Goal: Task Accomplishment & Management: Complete application form

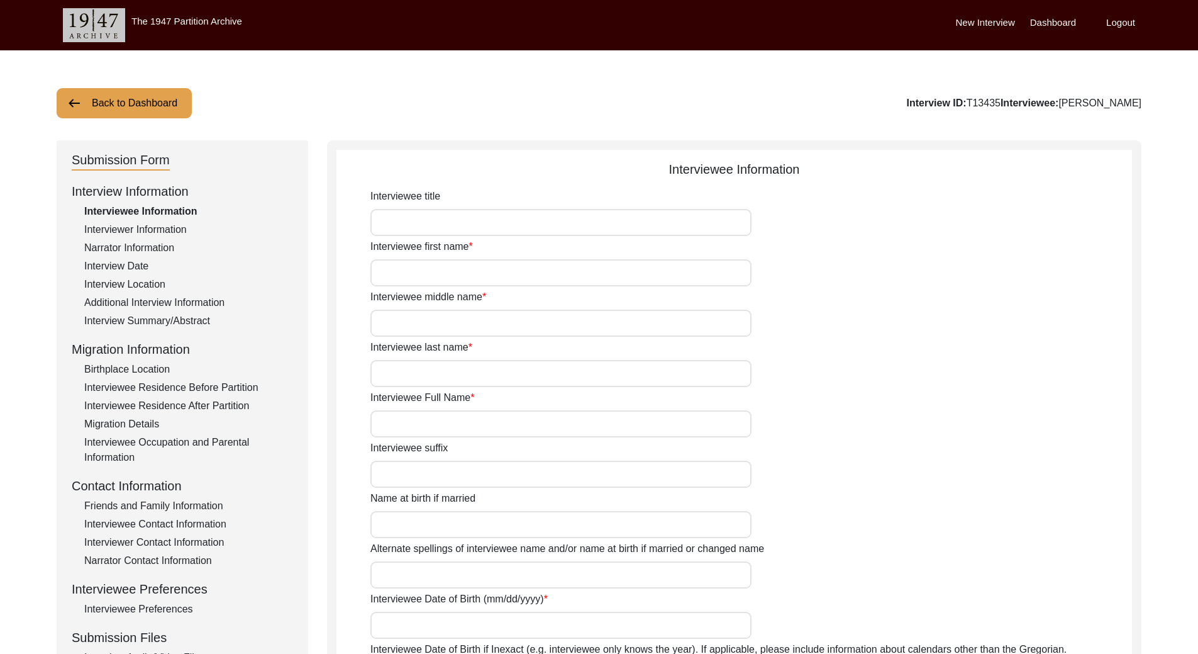
type input "[PERSON_NAME]"
type input "Kaur"
type input "[PERSON_NAME]"
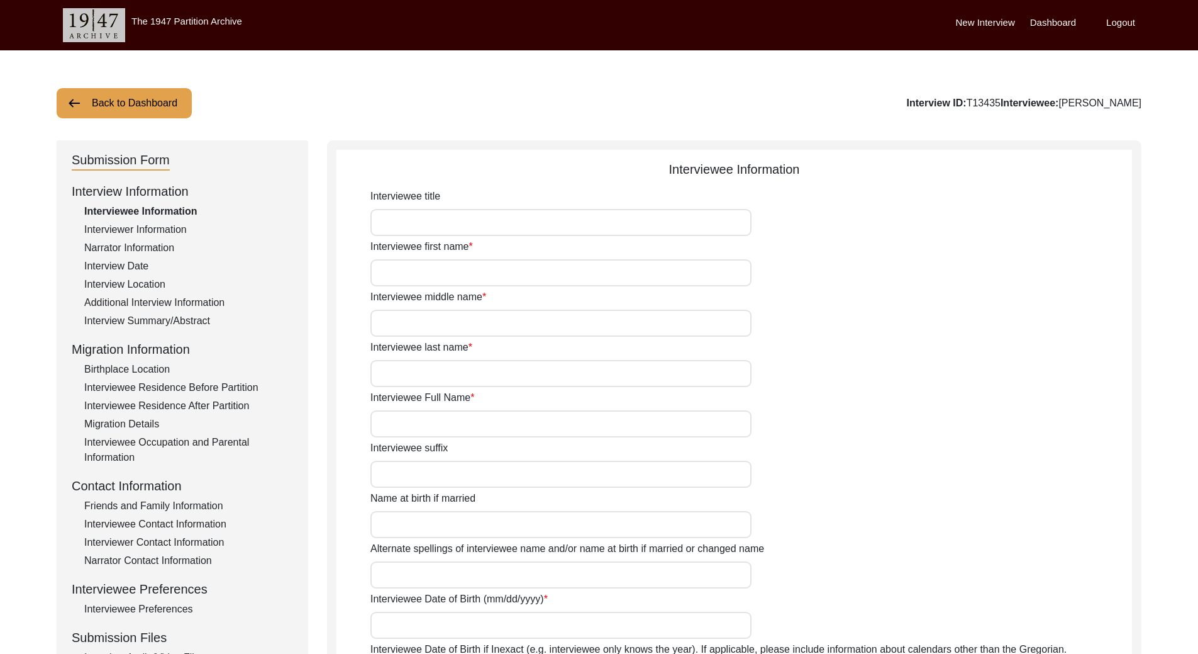
type input "[PERSON_NAME]"
type input "[DATE]"
type input "99"
type input "[DEMOGRAPHIC_DATA]"
type input "Punjabi"
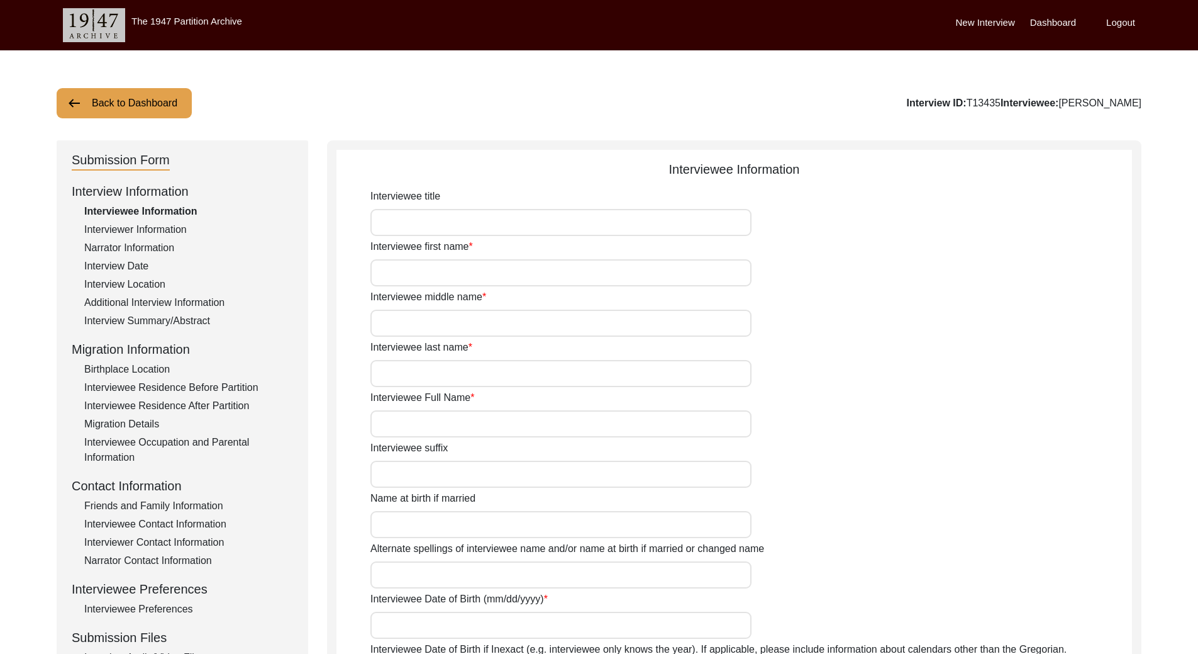
type input "[DEMOGRAPHIC_DATA]"
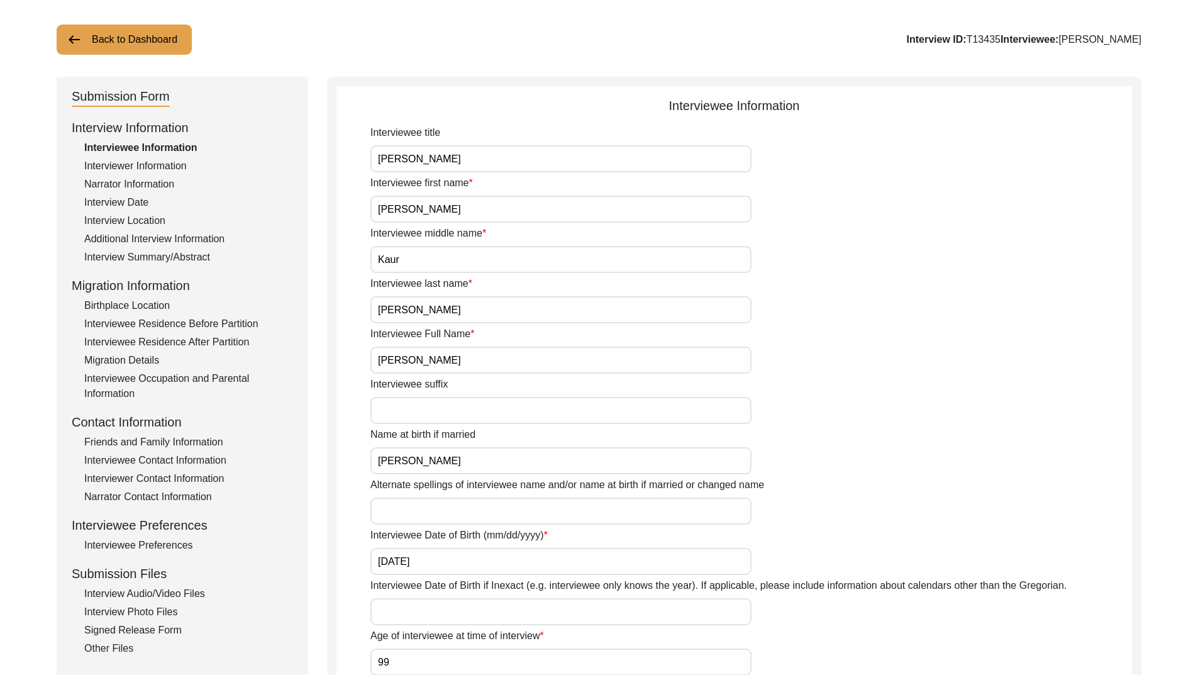
scroll to position [189, 0]
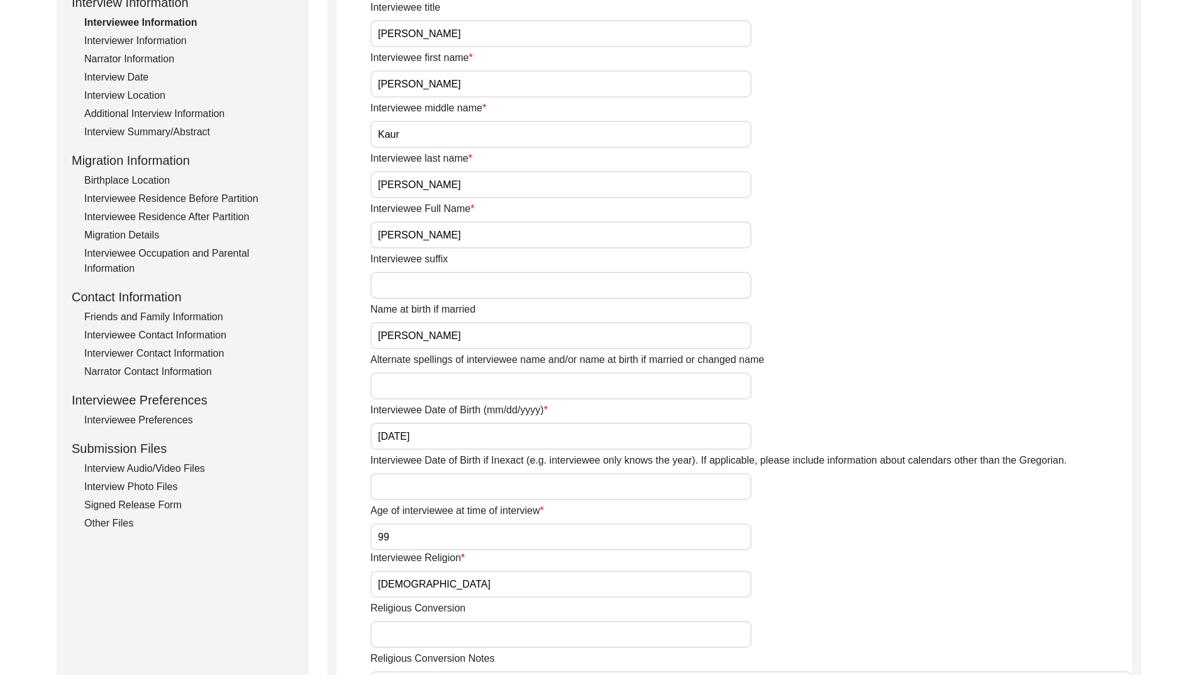
click at [127, 485] on div "Interview Photo Files" at bounding box center [188, 486] width 209 height 15
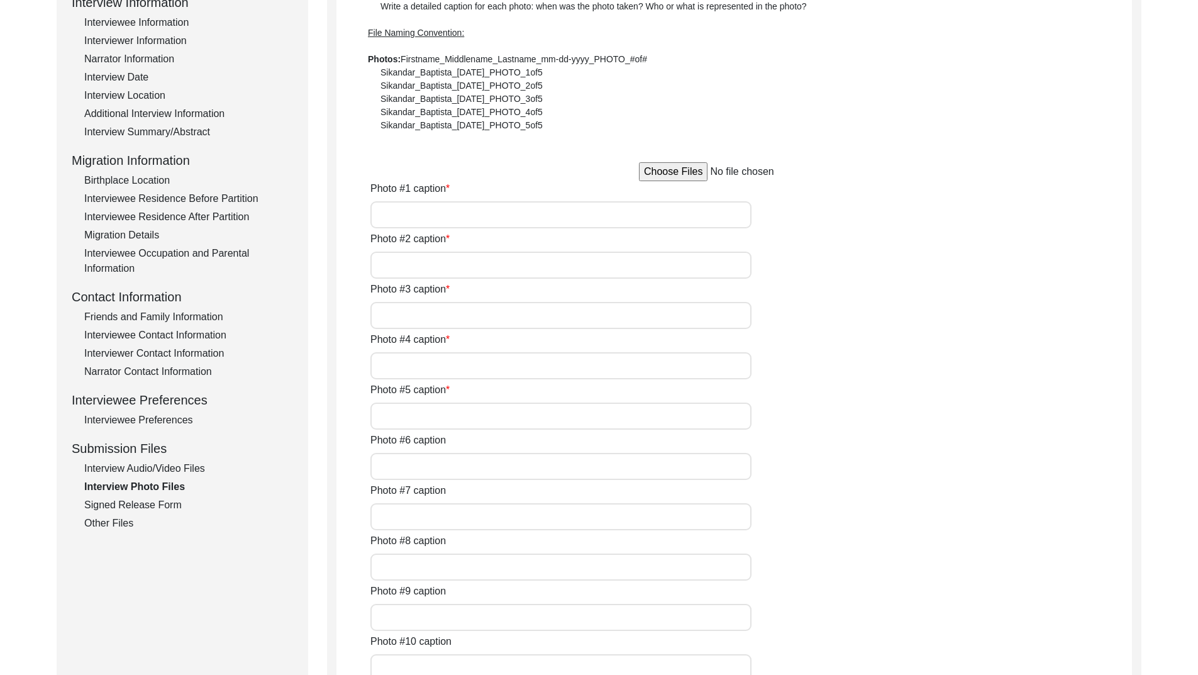
type input "NA"
type input "[PERSON_NAME] with her daughter [PERSON_NAME] at her residence"
type input "[PERSON_NAME] at the her residence 1"
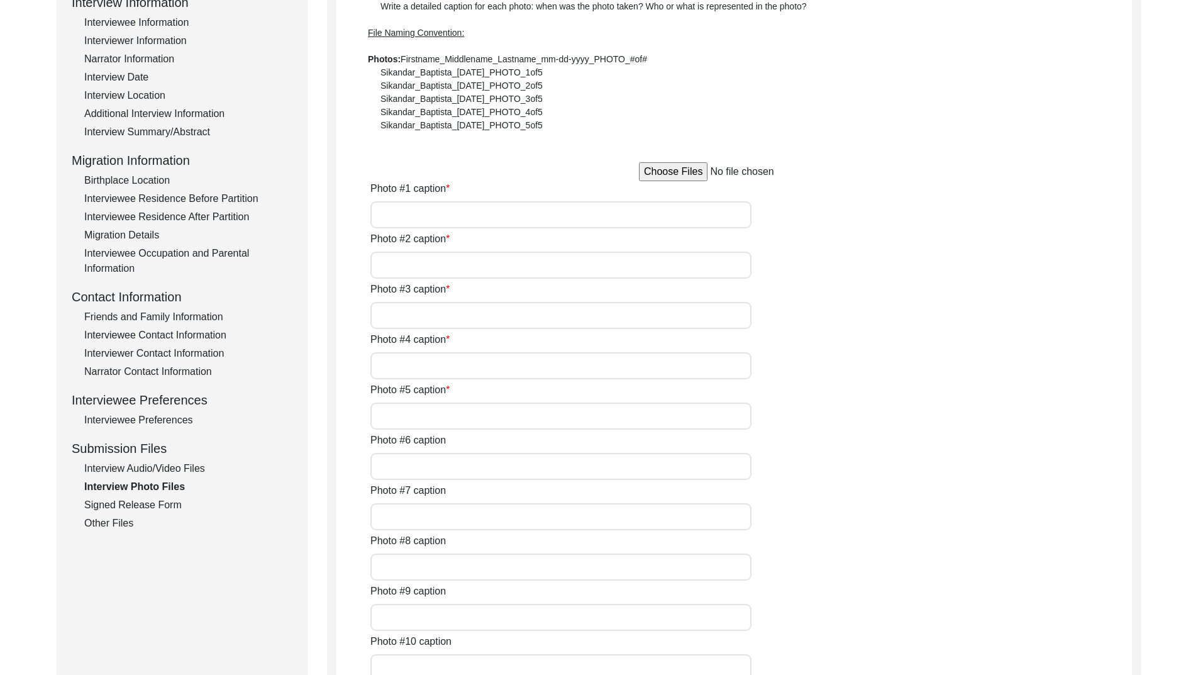
type input "[PERSON_NAME] at the her residence 2"
type input "[PERSON_NAME] with her husnad [PERSON_NAME] in [DATE]"
type input "[PERSON_NAME] during the interview with her grandson [PERSON_NAME]"
type input "[PERSON_NAME] during the interview"
type input "[PERSON_NAME] with her degree of BT in [DATE]"
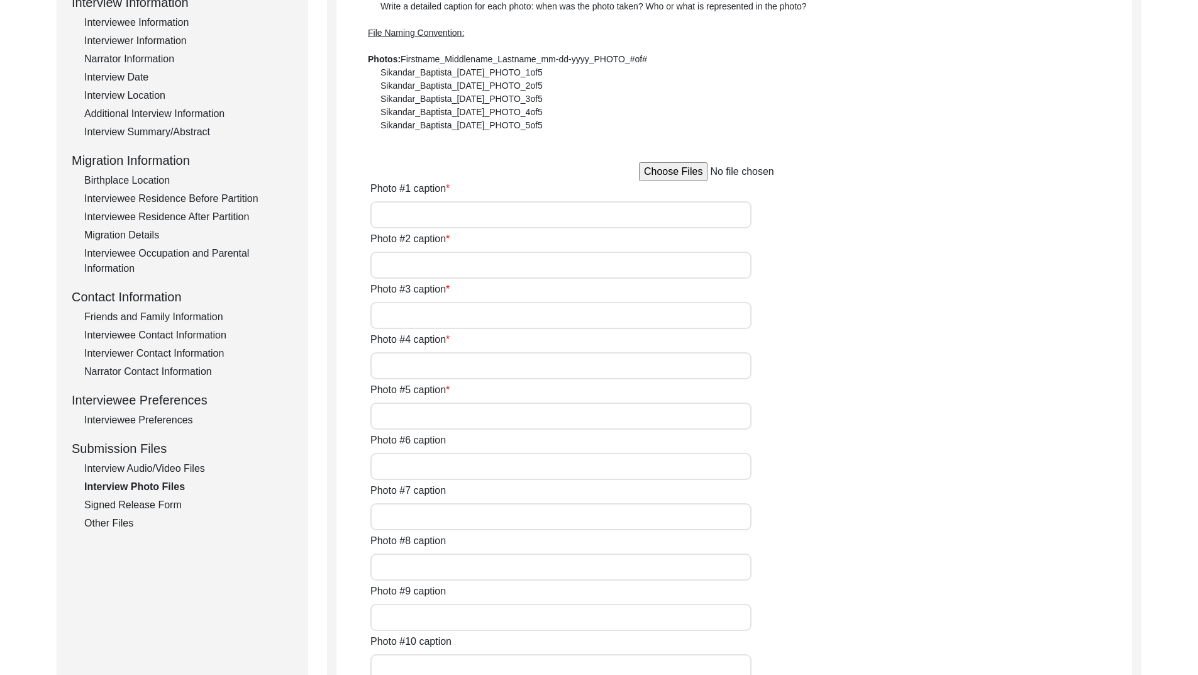
type input "[PERSON_NAME] during her wedding with [PERSON_NAME] 1946 (1)"
type input "[PERSON_NAME] during her wedding with [PERSON_NAME] 1946 (2)"
type textarea "Photo #13 - [PERSON_NAME] with [PERSON_NAME] in [DATE] Photo #14 - [PERSON_NAME…"
type input "5"
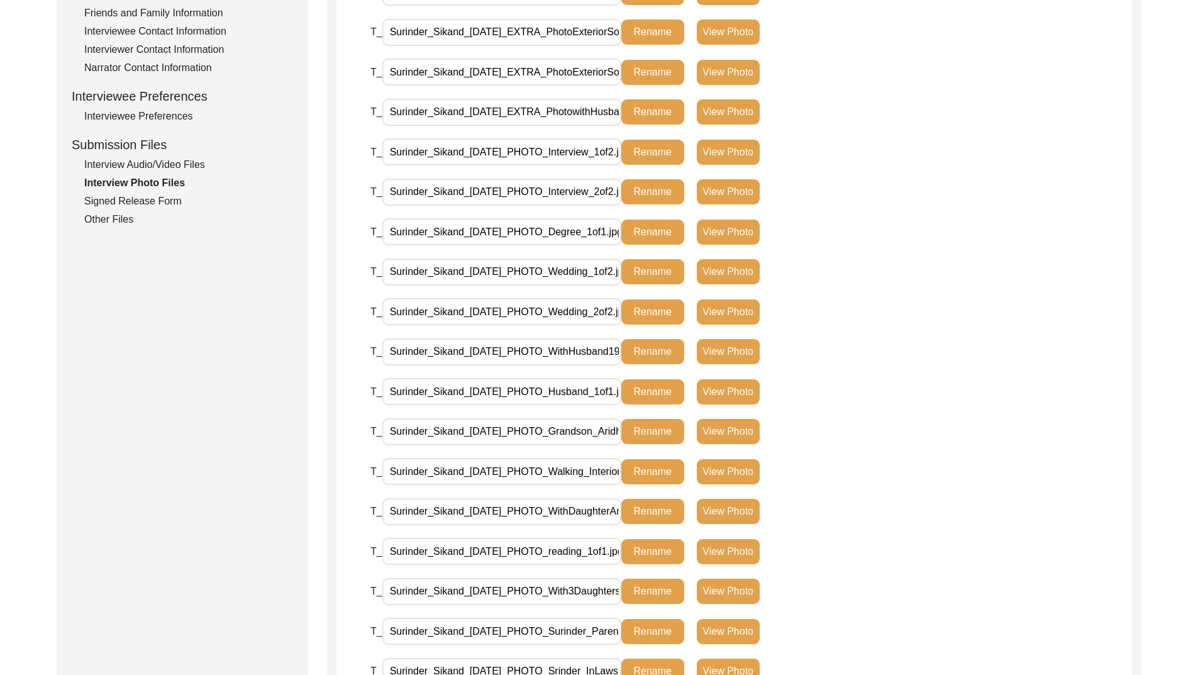
scroll to position [377, 0]
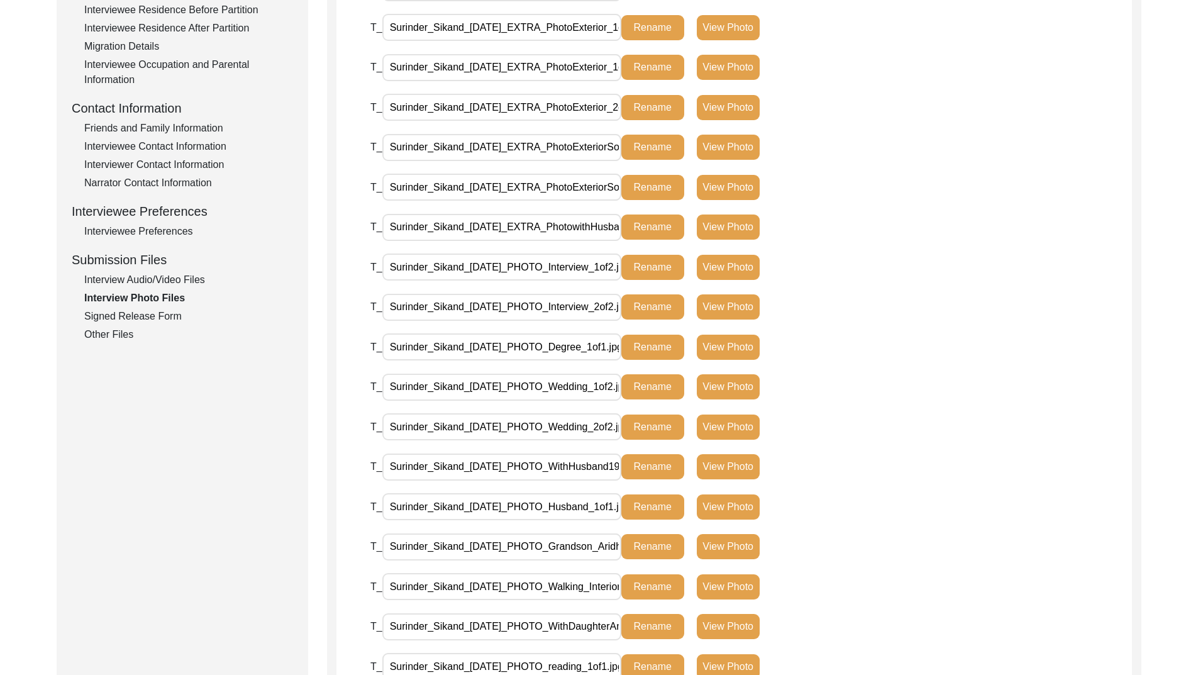
click at [113, 337] on div "Other Files" at bounding box center [188, 334] width 209 height 15
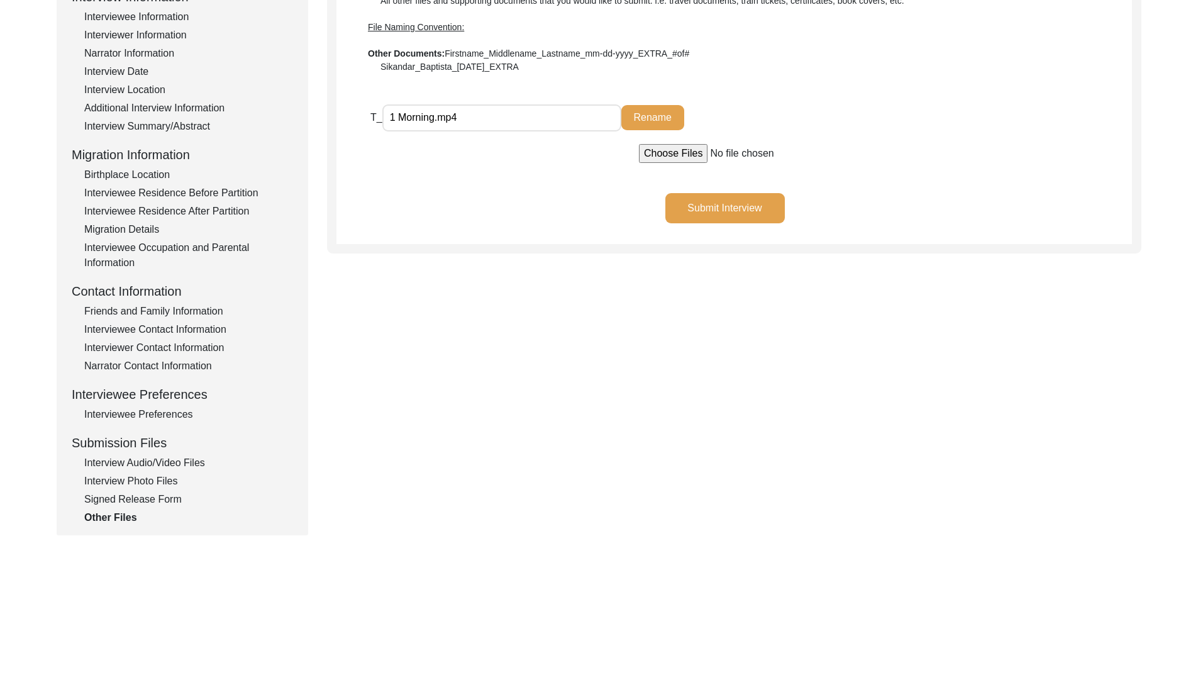
scroll to position [235, 0]
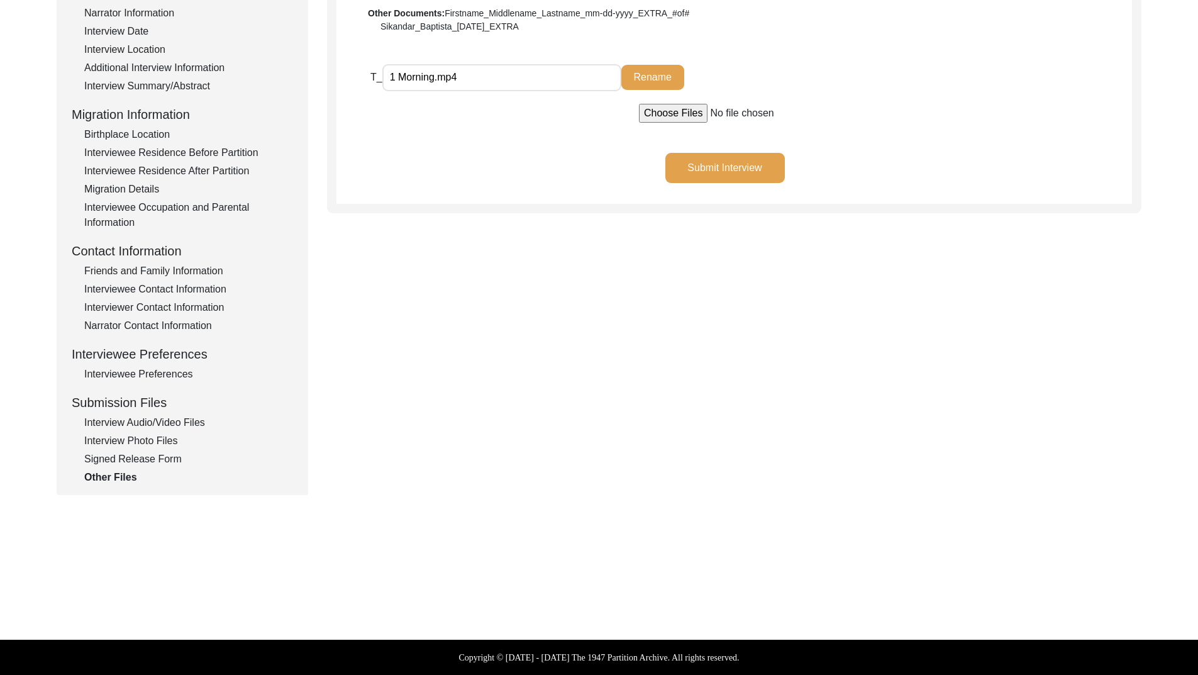
click at [155, 459] on div "Signed Release Form" at bounding box center [188, 459] width 209 height 15
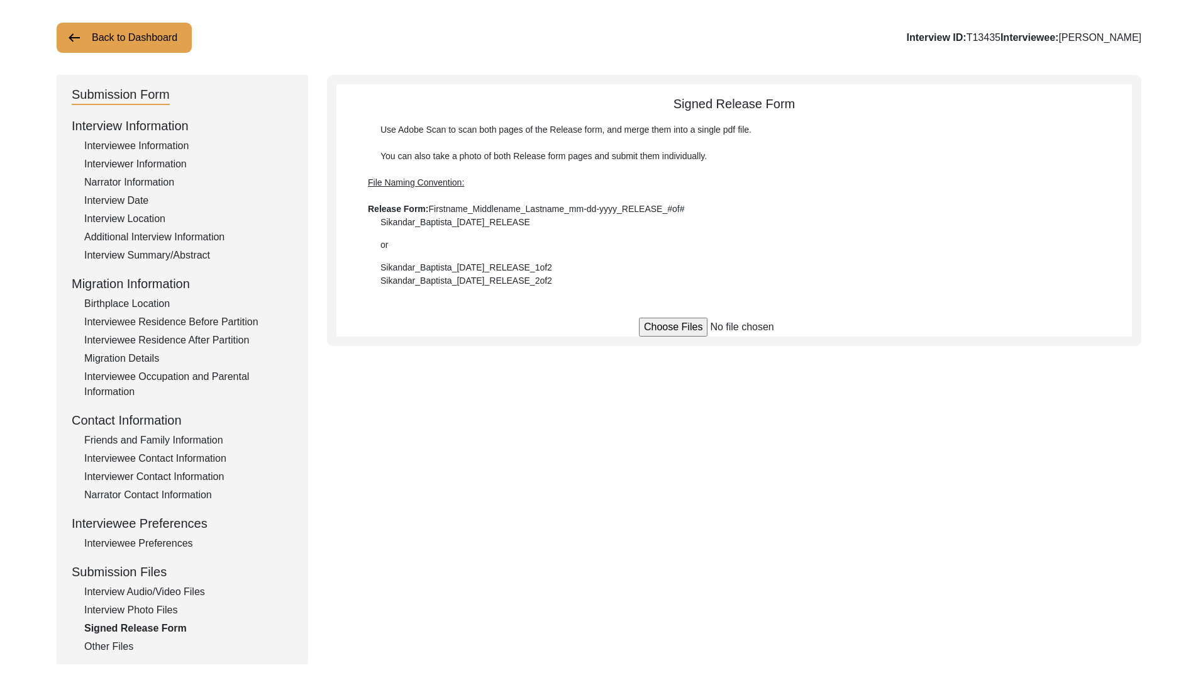
scroll to position [126, 0]
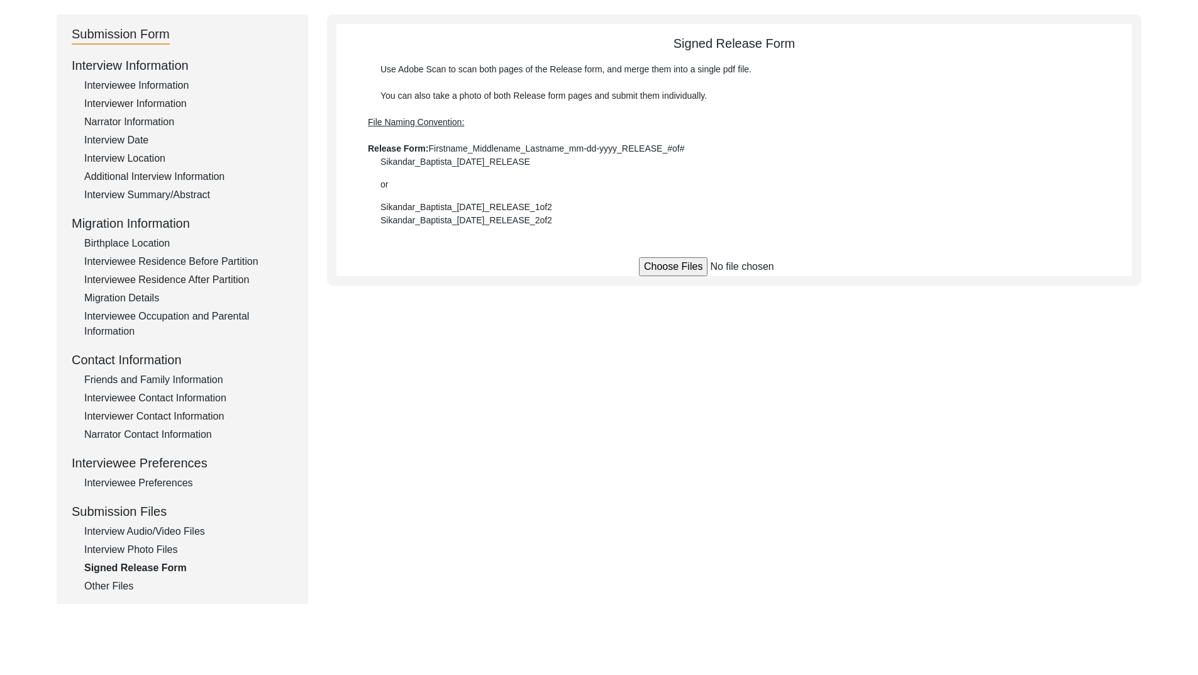
click at [169, 526] on div "Interview Audio/Video Files" at bounding box center [188, 531] width 209 height 15
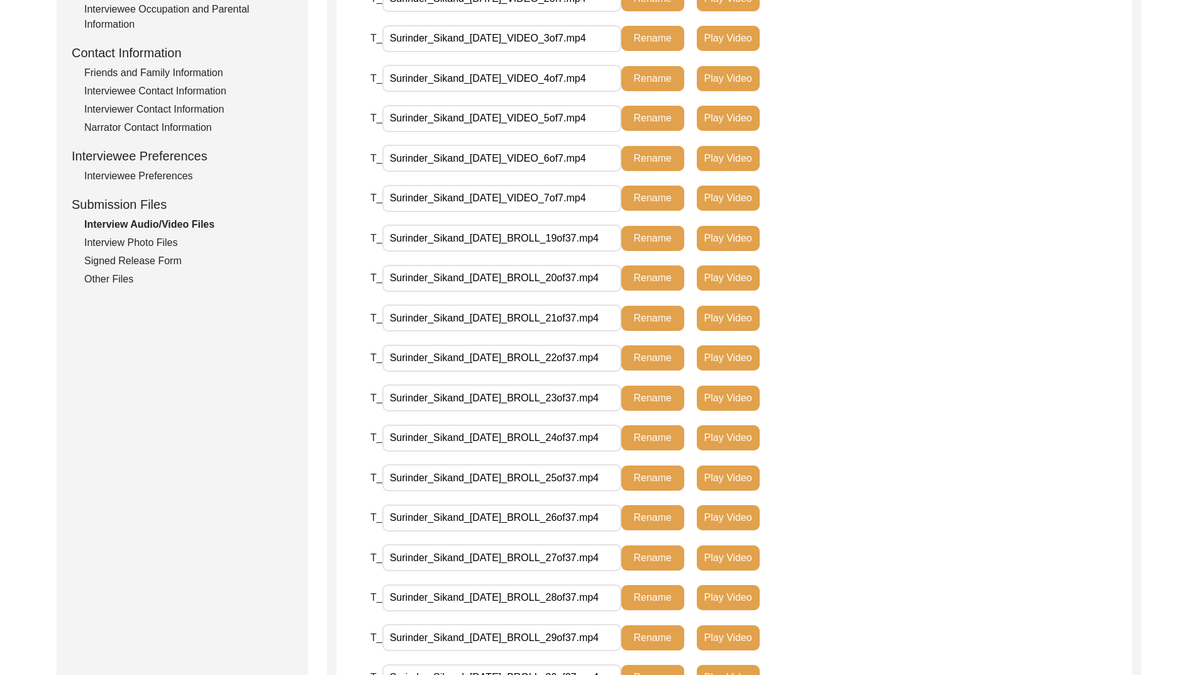
scroll to position [252, 0]
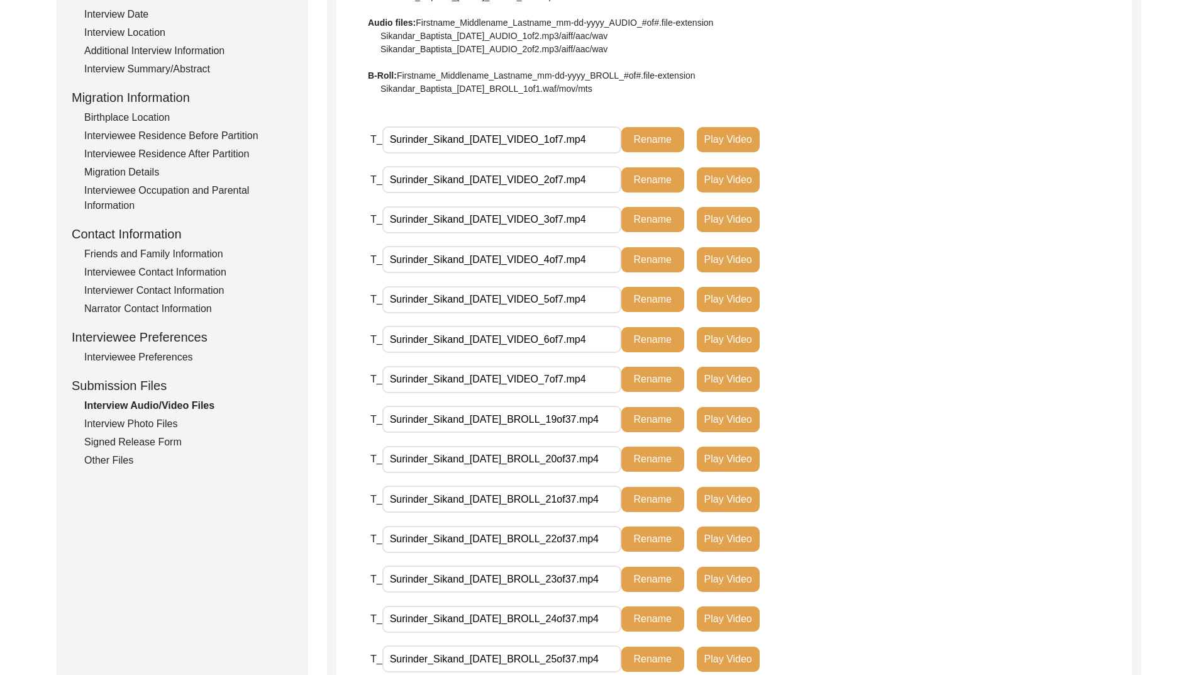
click at [120, 458] on div "Other Files" at bounding box center [188, 460] width 209 height 15
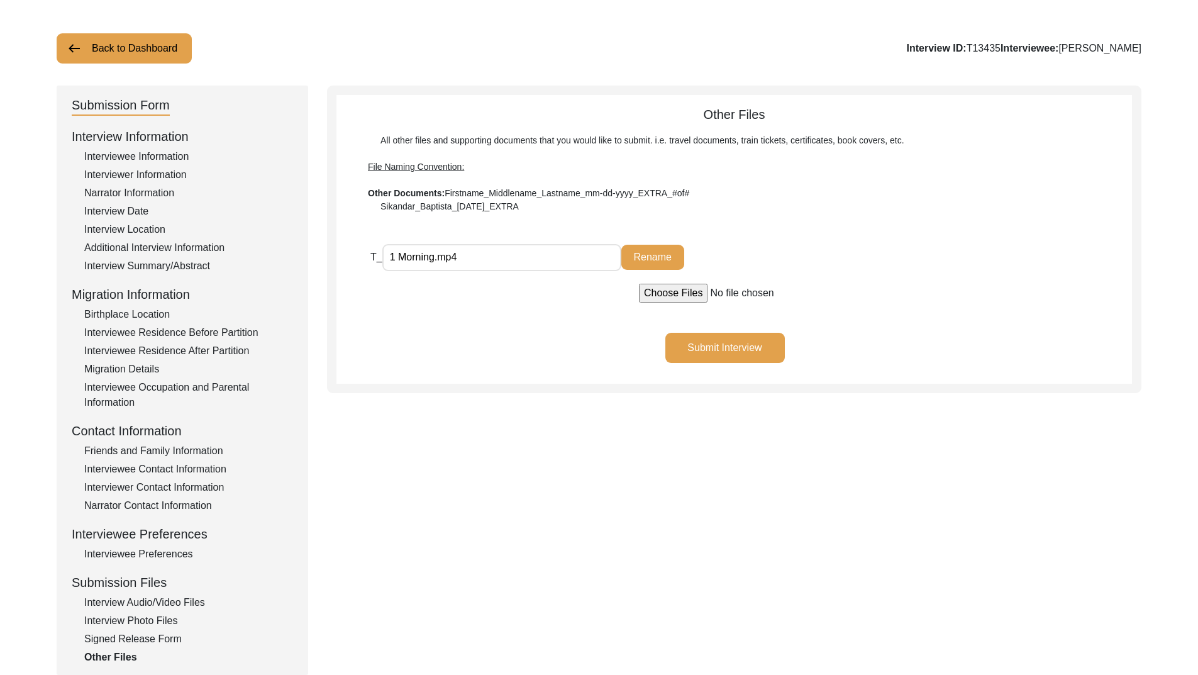
scroll to position [126, 0]
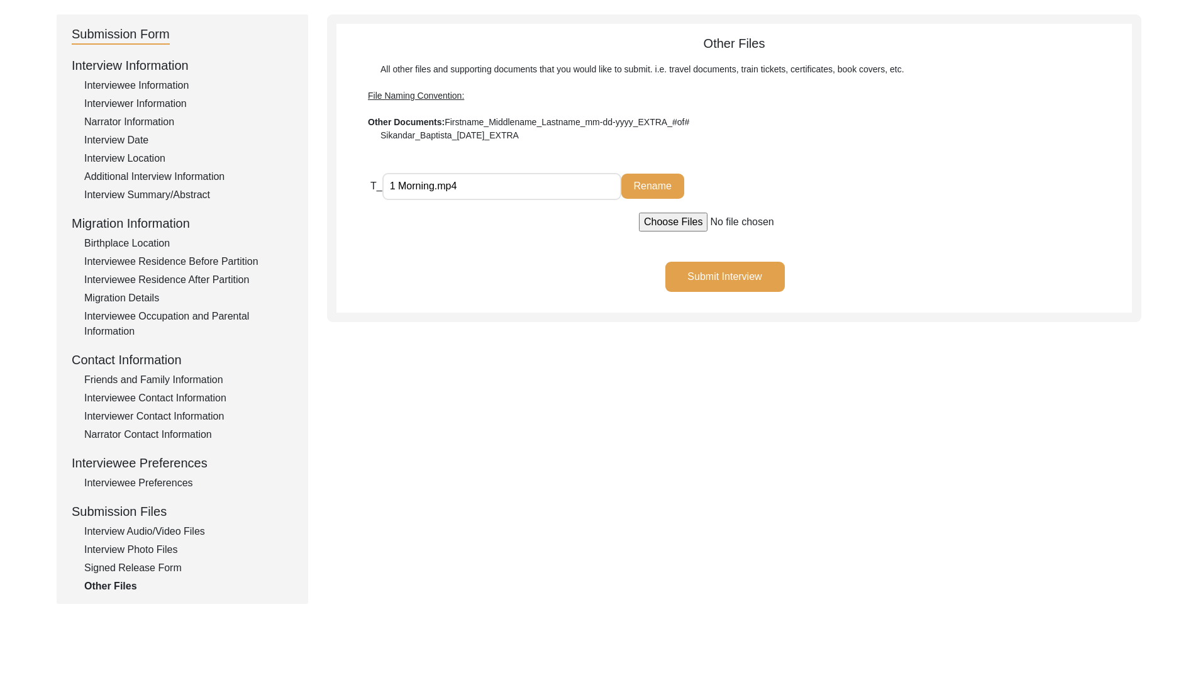
click at [132, 548] on div "Interview Photo Files" at bounding box center [188, 549] width 209 height 15
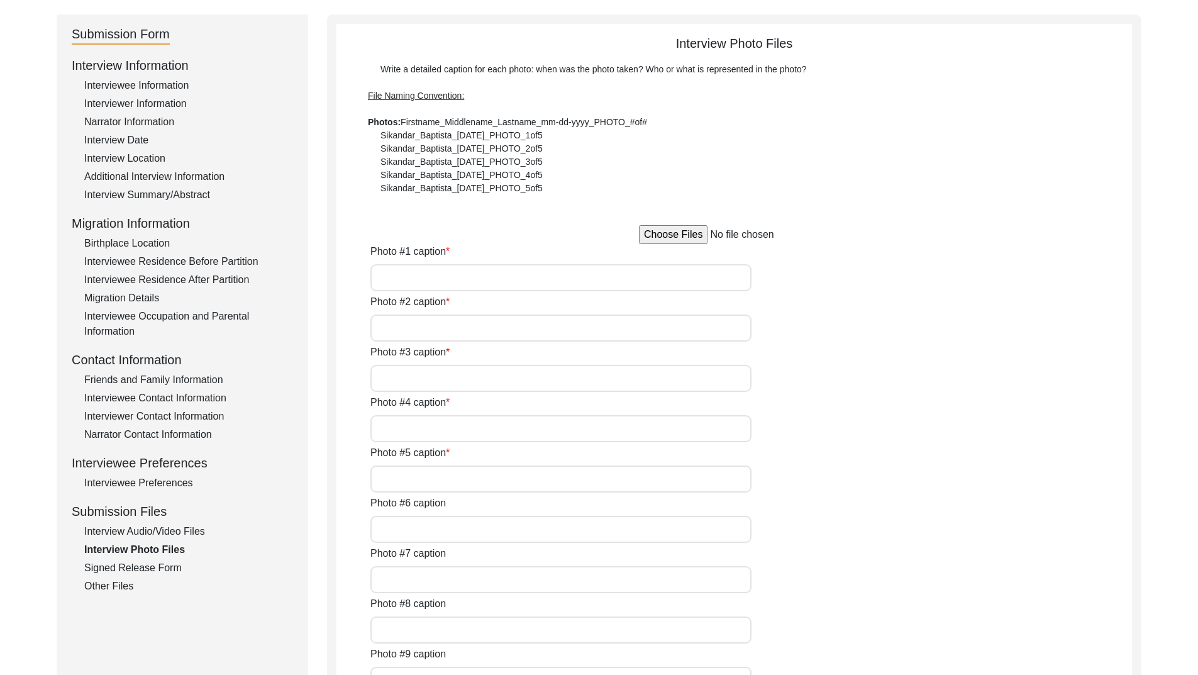
type input "NA"
type input "[PERSON_NAME] with her daughter [PERSON_NAME] at her residence"
type input "[PERSON_NAME] at the her residence 1"
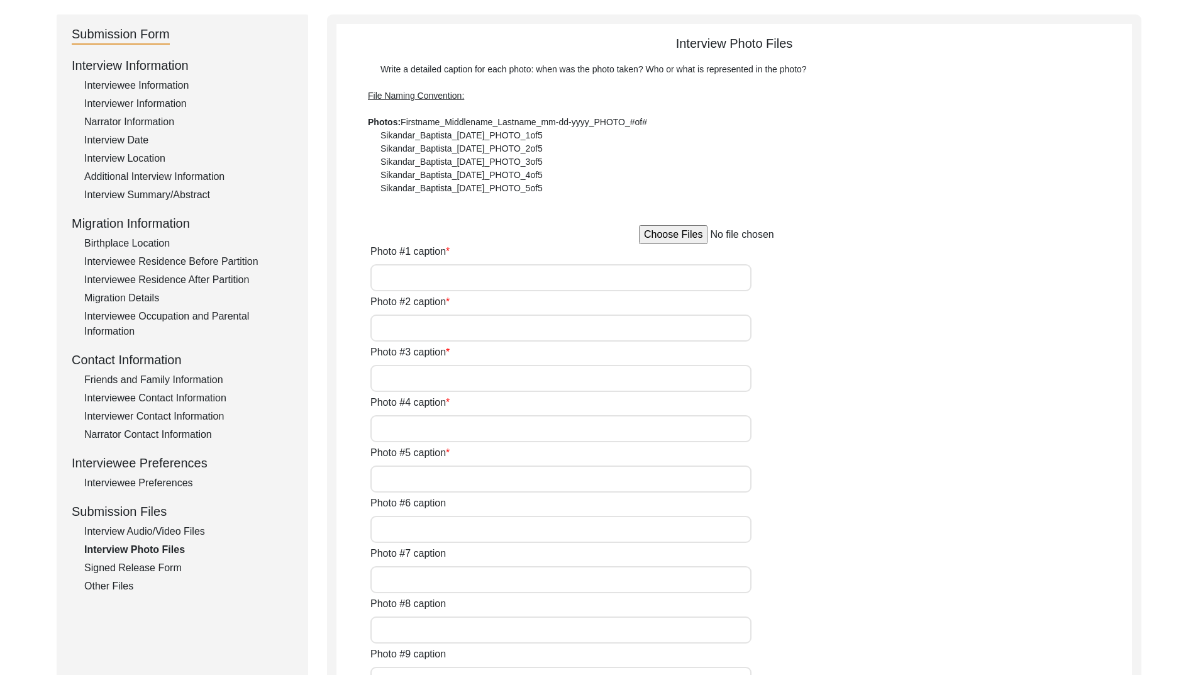
type input "[PERSON_NAME] at the her residence 2"
type input "[PERSON_NAME] with her husnad [PERSON_NAME] in [DATE]"
type input "[PERSON_NAME] during the interview with her grandson [PERSON_NAME]"
type input "[PERSON_NAME] during the interview"
type input "[PERSON_NAME] with her degree of BT in [DATE]"
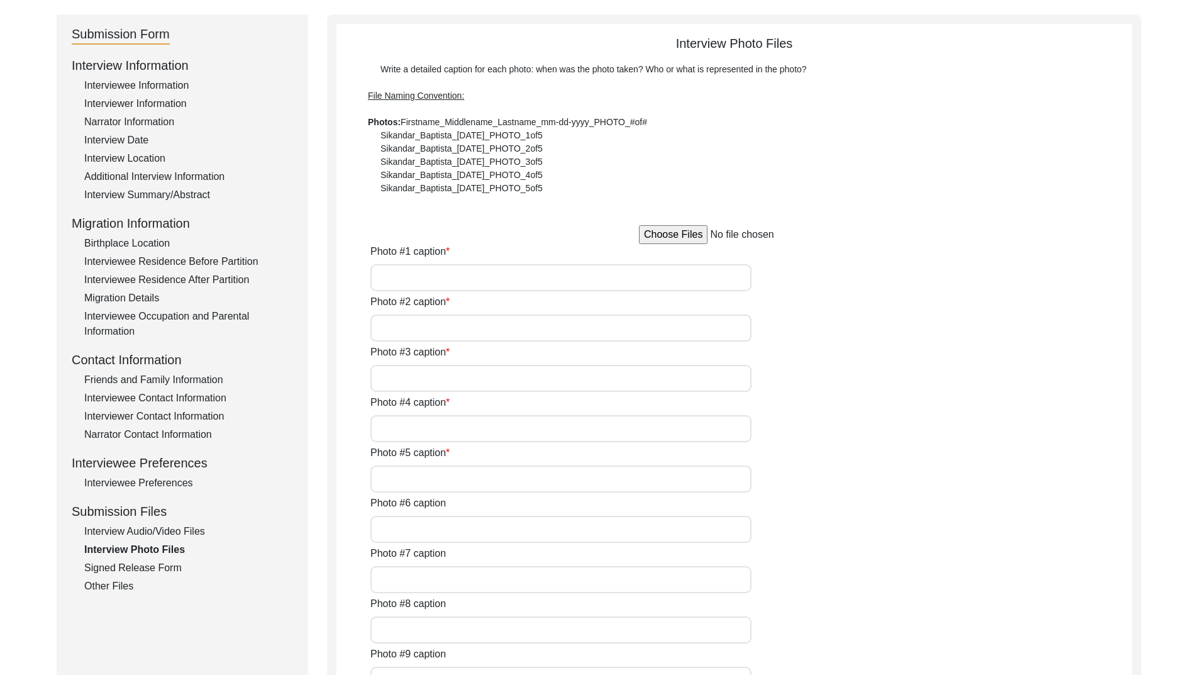
type input "[PERSON_NAME] during her wedding with [PERSON_NAME] 1946 (1)"
type input "[PERSON_NAME] during her wedding with [PERSON_NAME] 1946 (2)"
type textarea "Photo #13 - [PERSON_NAME] with [PERSON_NAME] in [DATE] Photo #14 - [PERSON_NAME…"
type input "5"
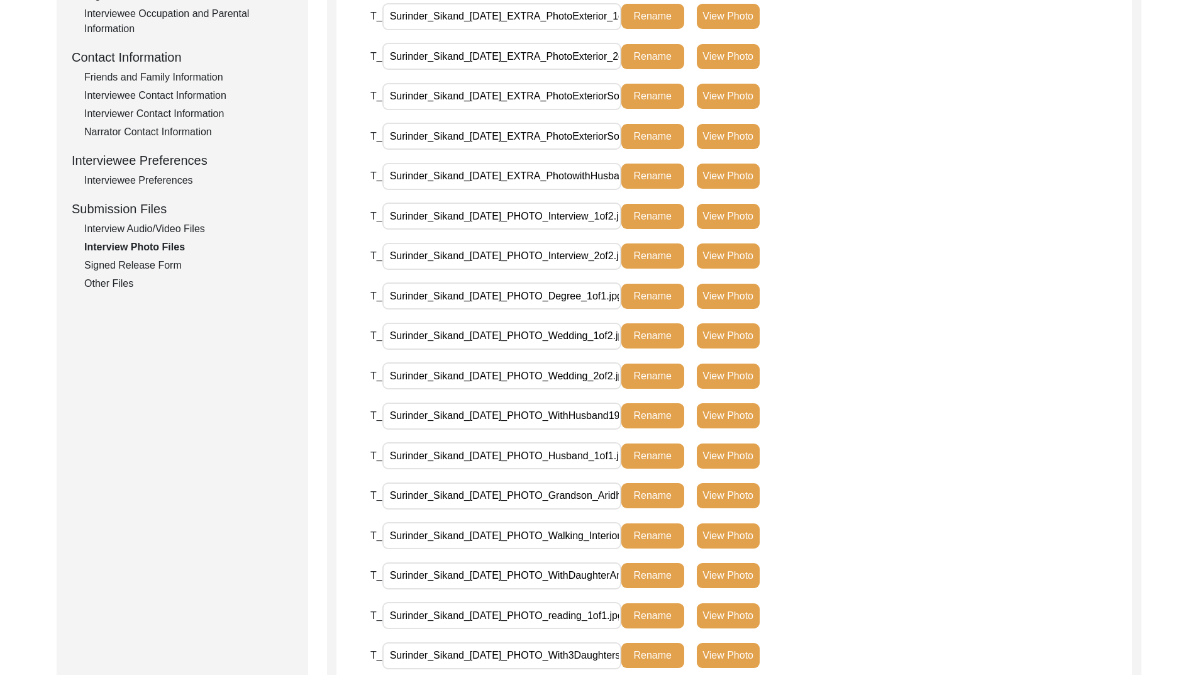
scroll to position [252, 0]
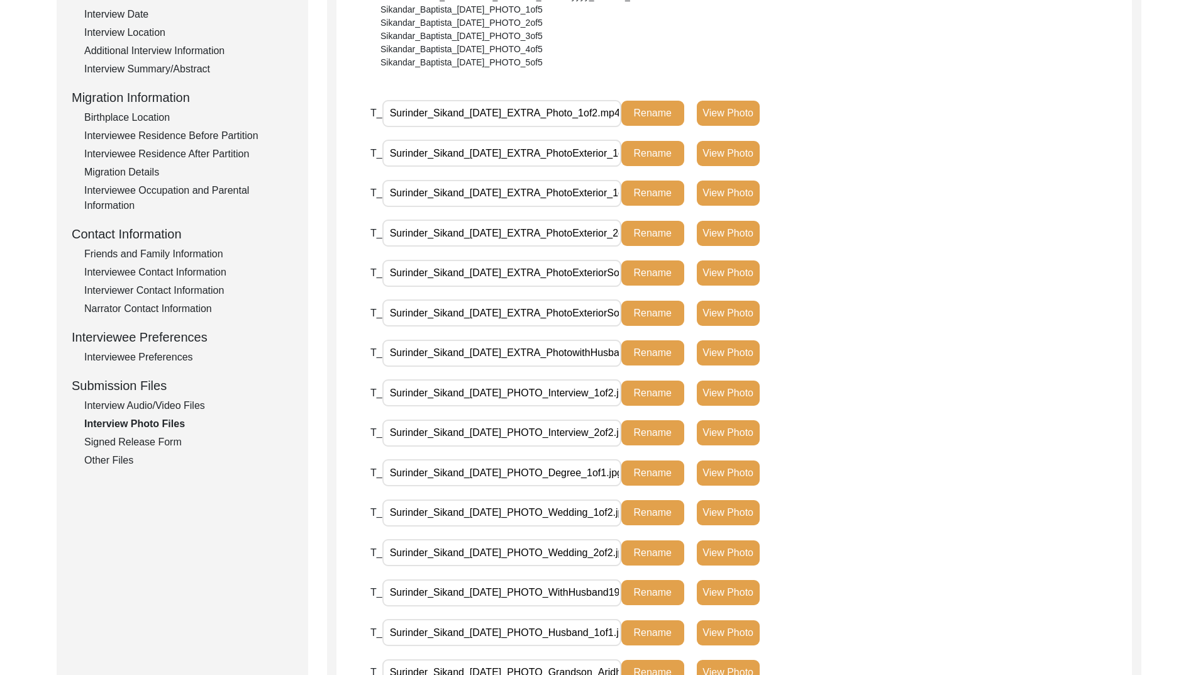
click at [745, 121] on button "View Photo" at bounding box center [728, 113] width 63 height 25
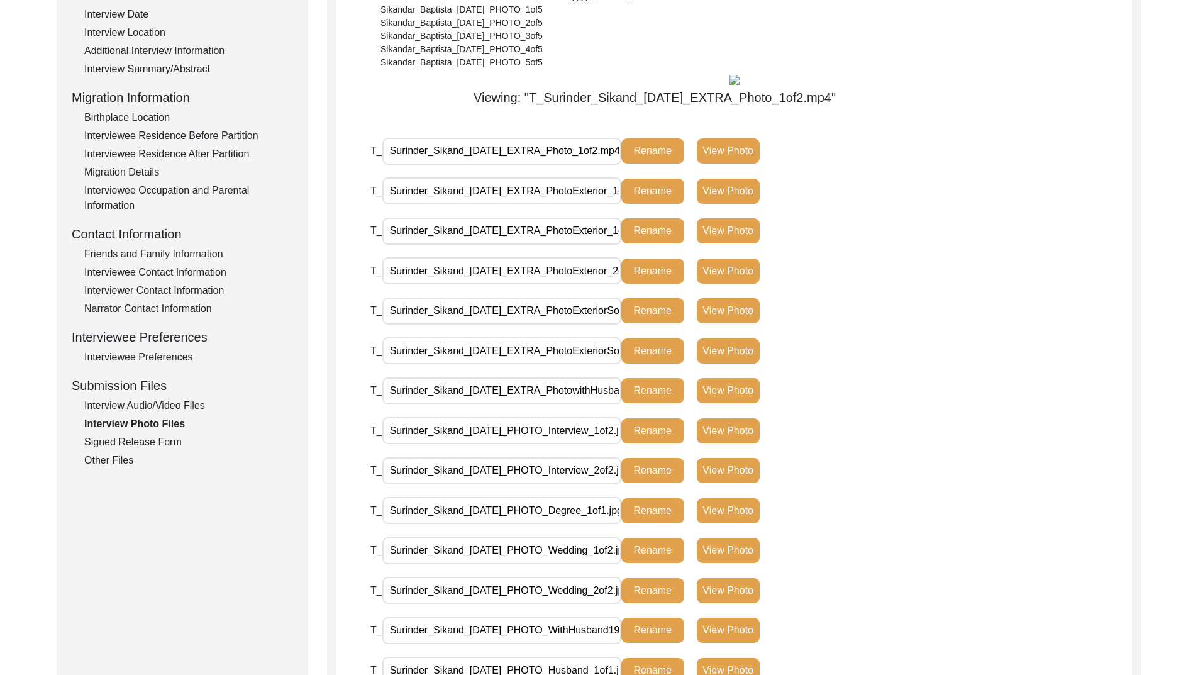
click at [737, 152] on button "View Photo" at bounding box center [728, 150] width 63 height 25
click at [727, 149] on button "View Photo" at bounding box center [728, 150] width 63 height 25
click at [756, 150] on button "View Photo" at bounding box center [728, 150] width 63 height 25
click at [992, 166] on div "T_ Surinder_Sikand_[DATE]_EXTRA_Photo_1of2.mp4 Rename View Photo" at bounding box center [752, 157] width 762 height 40
